Goal: Task Accomplishment & Management: Manage account settings

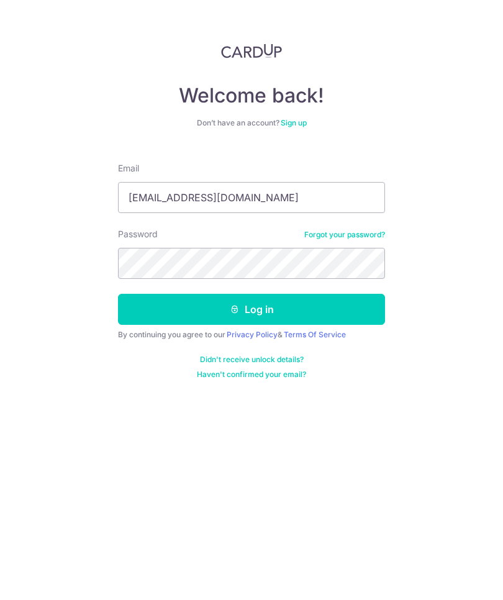
type input "[EMAIL_ADDRESS][DOMAIN_NAME]"
click at [255, 305] on button "Log in" at bounding box center [251, 309] width 267 height 31
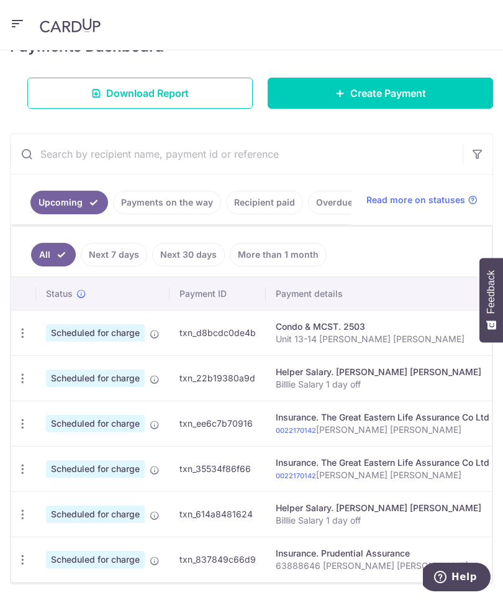
click at [24, 328] on icon "button" at bounding box center [22, 333] width 13 height 13
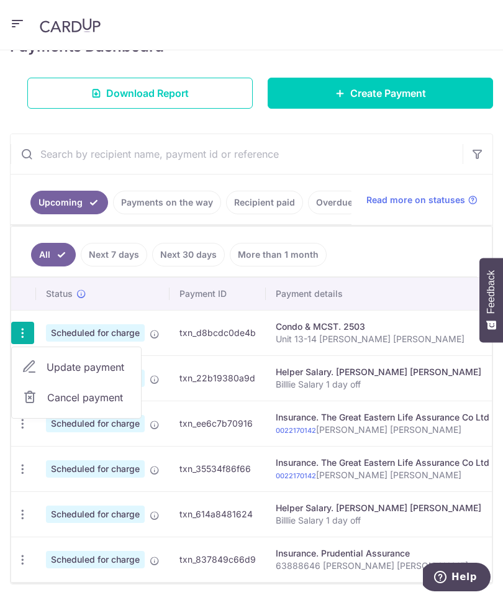
click at [88, 362] on span "Update payment" at bounding box center [89, 367] width 85 height 15
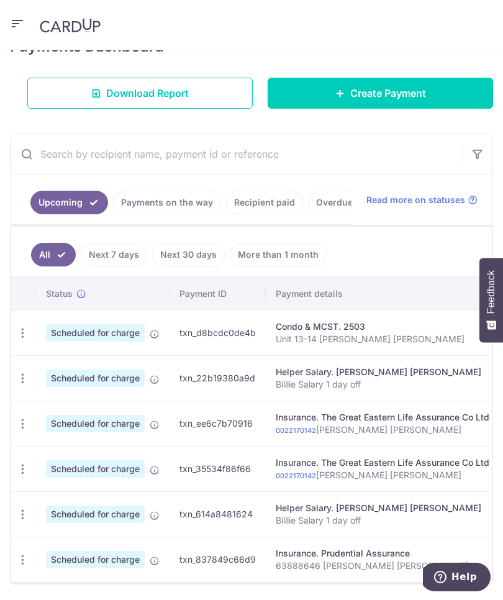
radio input "true"
type input "1,111.80"
type input "[DATE]"
type input "Unit 13-14 [PERSON_NAME] [PERSON_NAME]"
type input "OFF225"
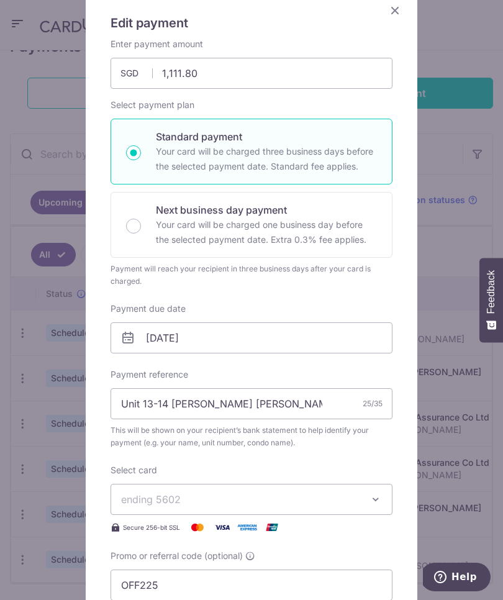
scroll to position [110, 0]
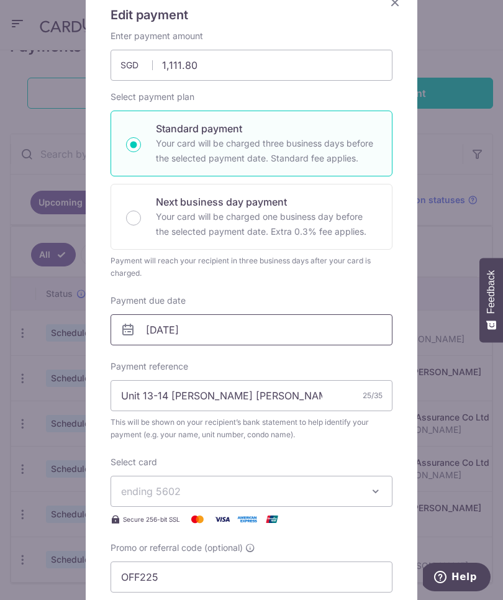
click at [232, 331] on input "[DATE]" at bounding box center [252, 329] width 282 height 31
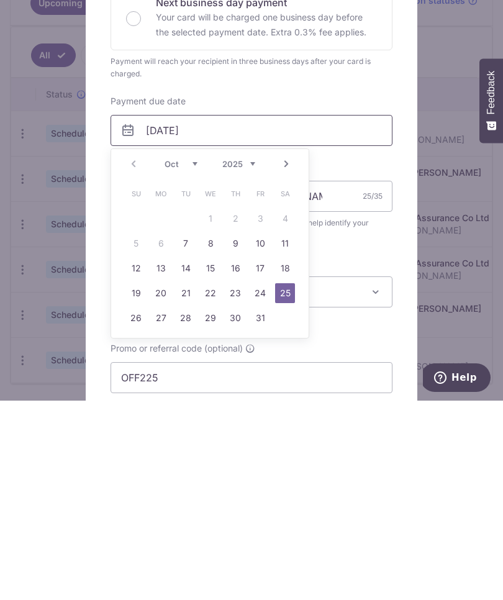
scroll to position [43, 0]
click at [255, 483] on link "24" at bounding box center [260, 493] width 20 height 20
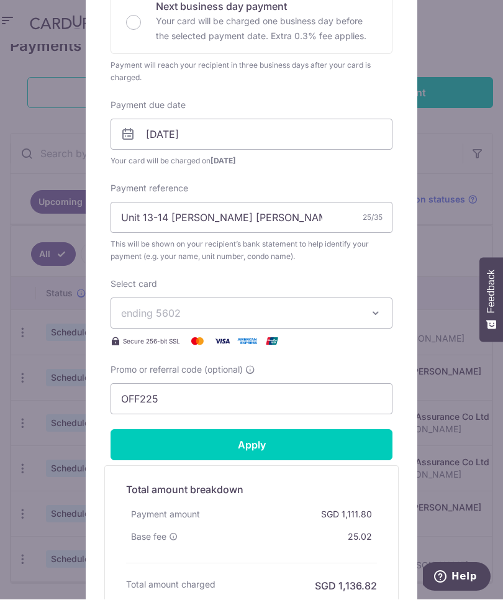
scroll to position [334, 0]
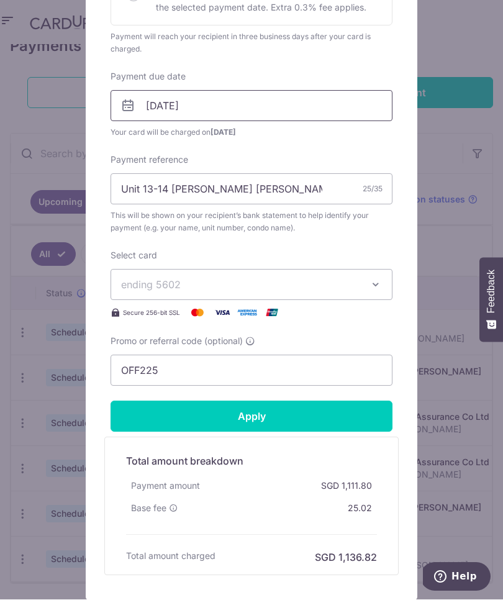
click at [255, 98] on input "[DATE]" at bounding box center [252, 106] width 282 height 31
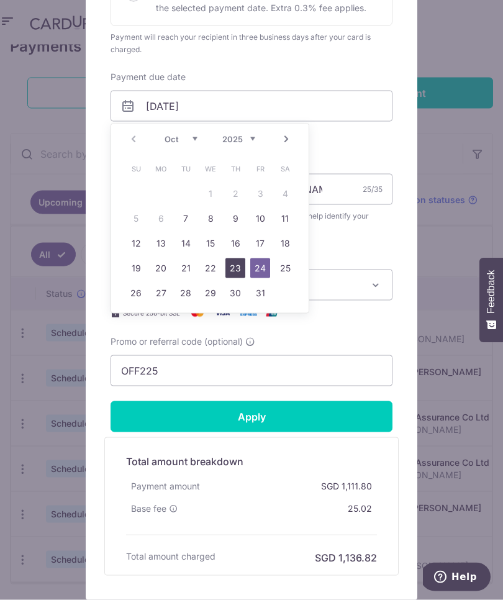
click at [238, 272] on link "23" at bounding box center [236, 268] width 20 height 20
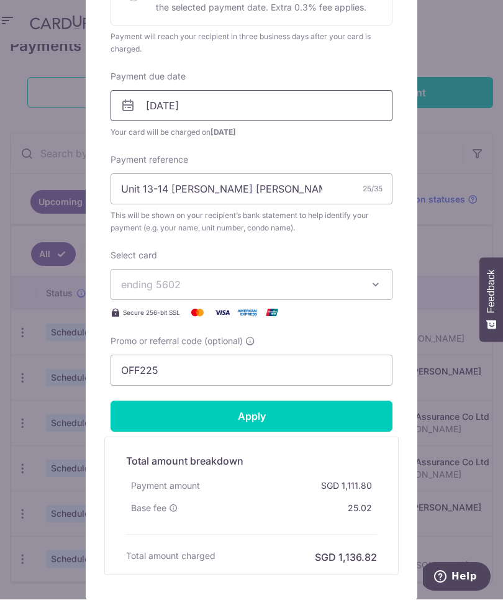
click at [286, 106] on input "[DATE]" at bounding box center [252, 106] width 282 height 31
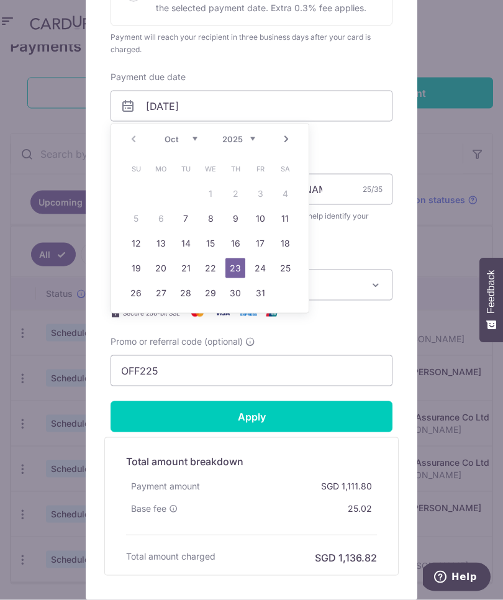
click at [252, 270] on link "24" at bounding box center [260, 268] width 20 height 20
type input "[DATE]"
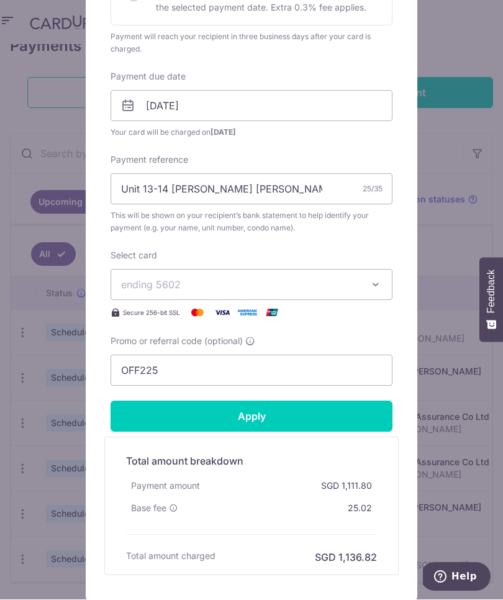
click at [244, 418] on input "Apply" at bounding box center [252, 416] width 282 height 31
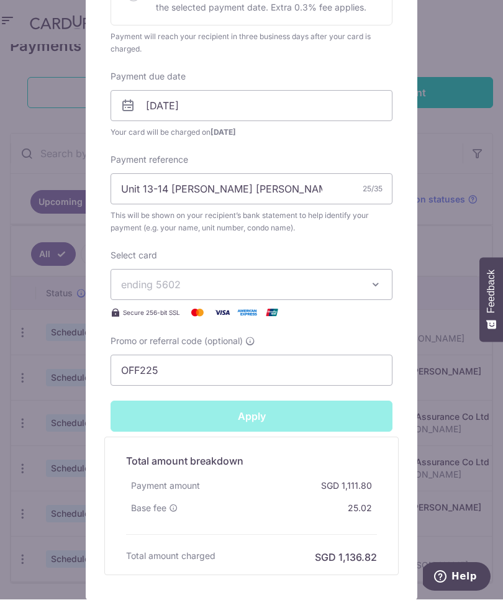
type input "Successfully Applied"
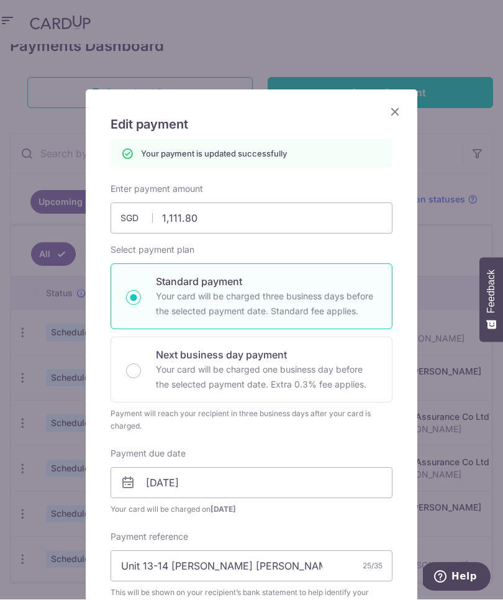
scroll to position [0, 0]
click at [395, 106] on icon "Close" at bounding box center [395, 112] width 15 height 16
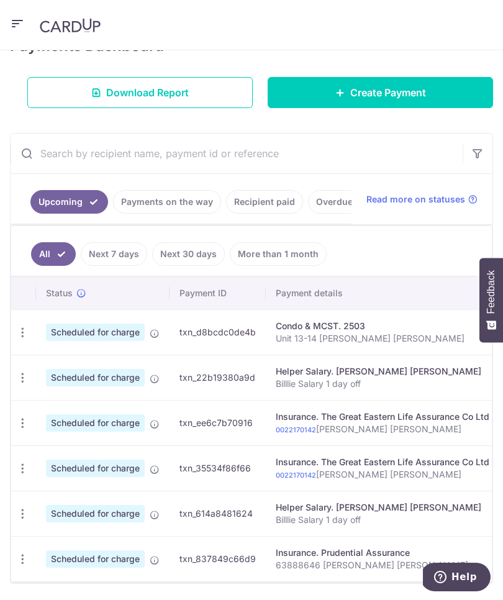
scroll to position [191, 0]
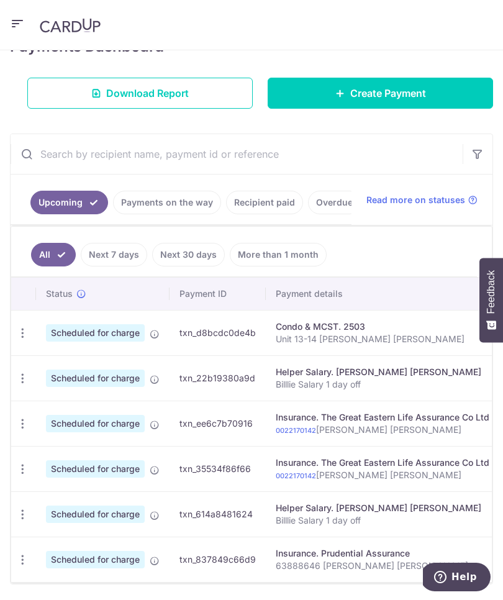
click at [22, 378] on icon "button" at bounding box center [22, 378] width 13 height 13
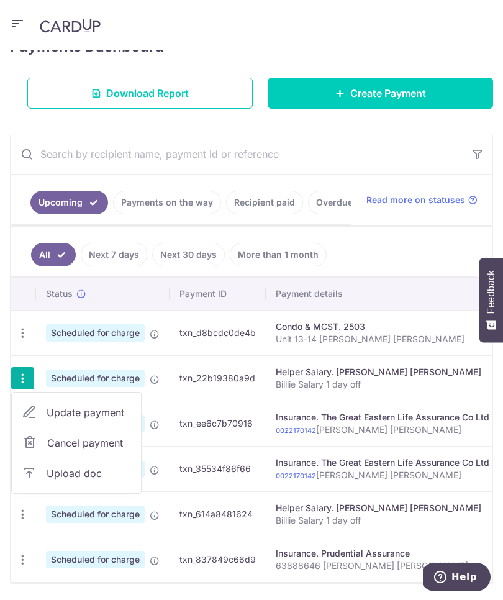
click at [88, 409] on span "Update payment" at bounding box center [89, 412] width 85 height 15
radio input "true"
type input "692.00"
type input "[DATE]"
type input "Billlie Salary 1 day off"
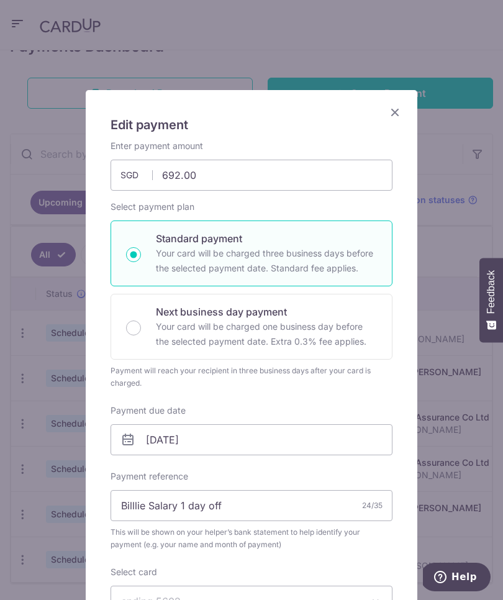
type input "OFF225"
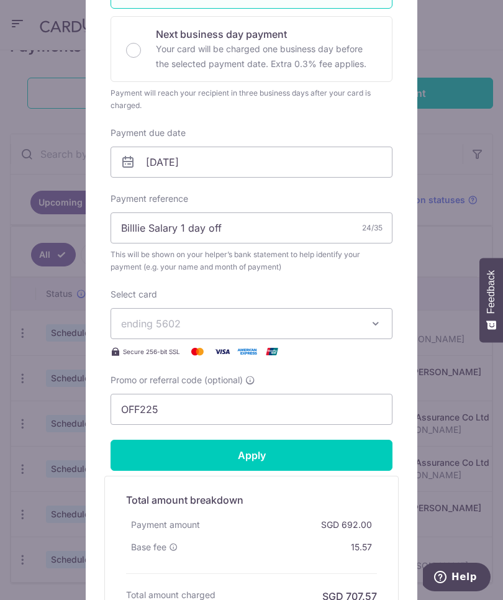
scroll to position [287, 0]
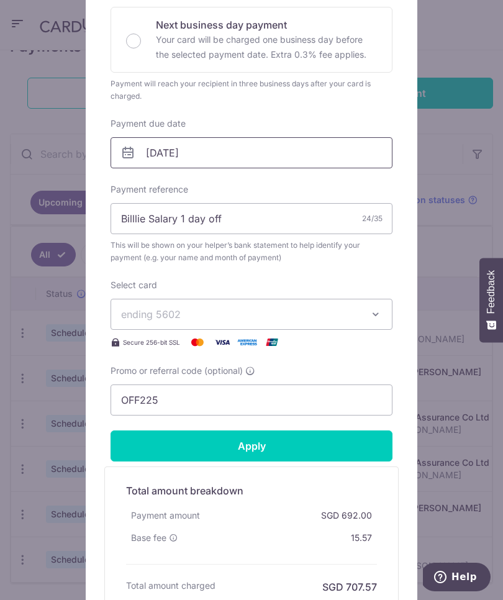
click at [349, 155] on input "[DATE]" at bounding box center [252, 152] width 282 height 31
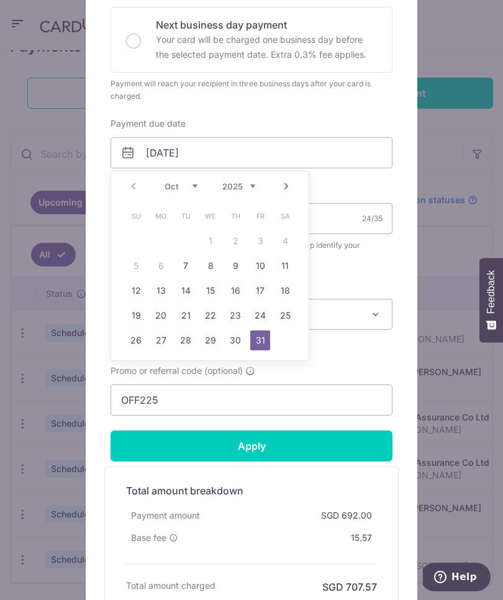
click at [444, 129] on div "Edit payment By clicking apply, you will make changes to all payments to Billie…" at bounding box center [251, 300] width 503 height 600
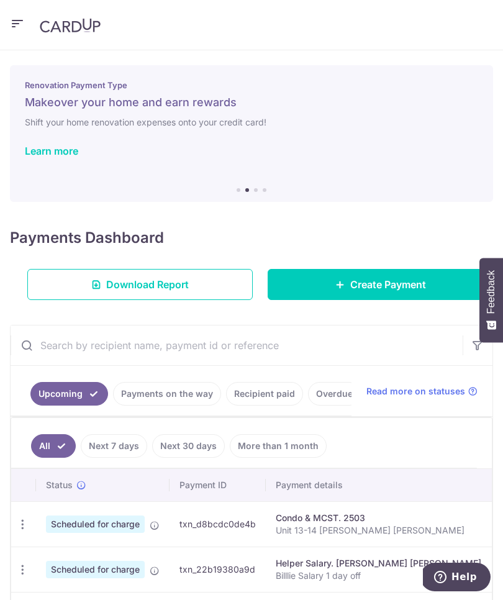
scroll to position [-1, 0]
